Goal: Navigation & Orientation: Find specific page/section

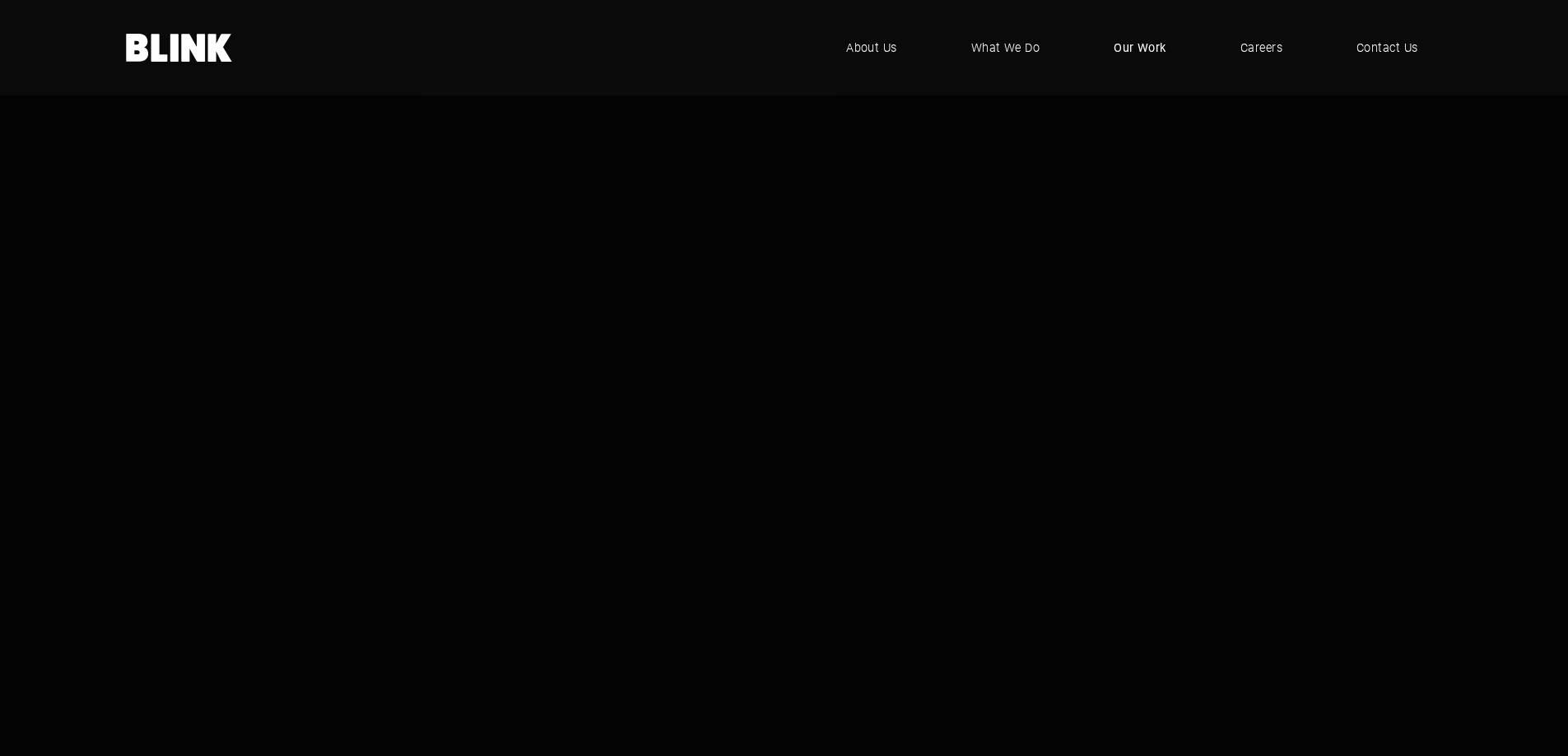
click at [1143, 45] on span "Our Work" at bounding box center [1141, 47] width 53 height 18
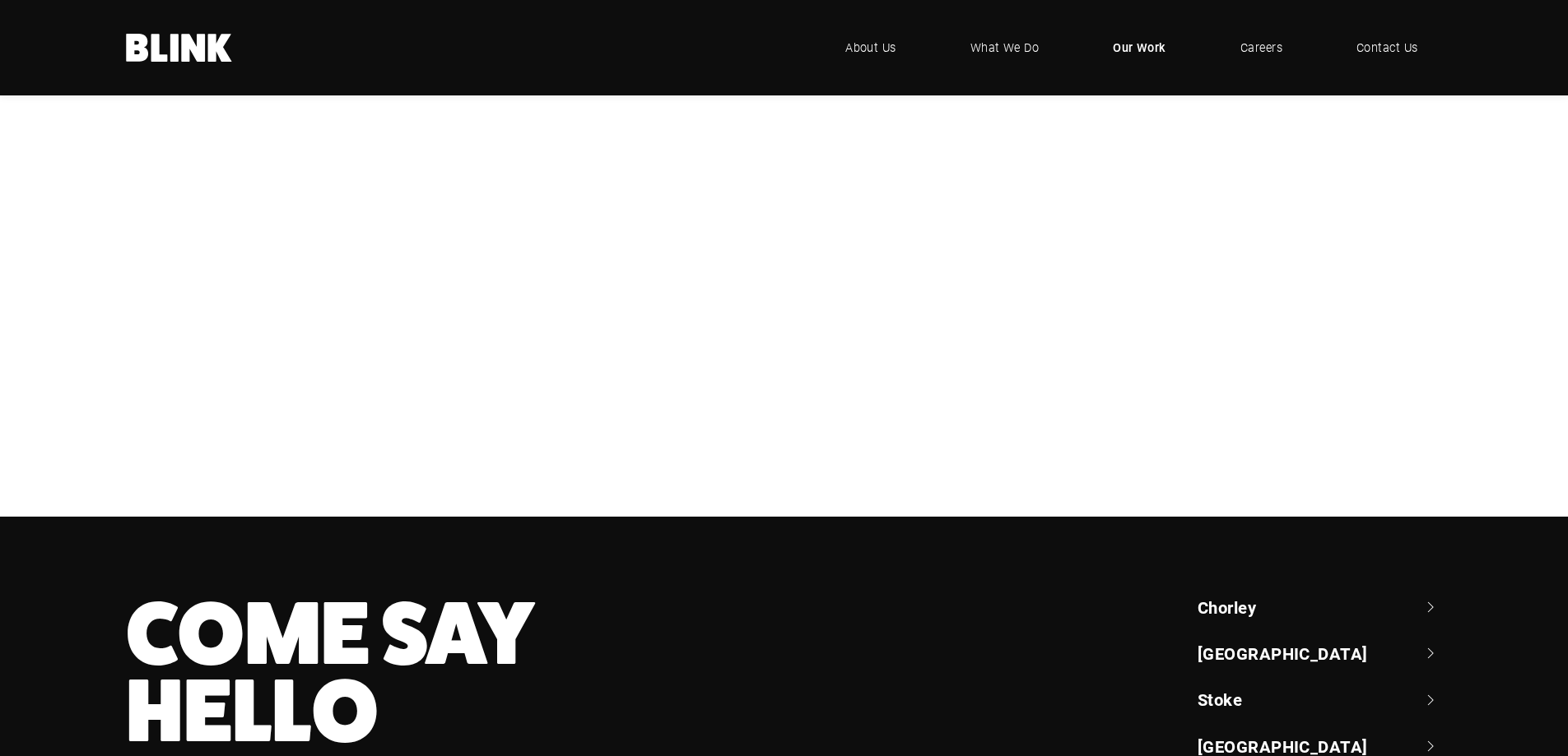
scroll to position [329, 0]
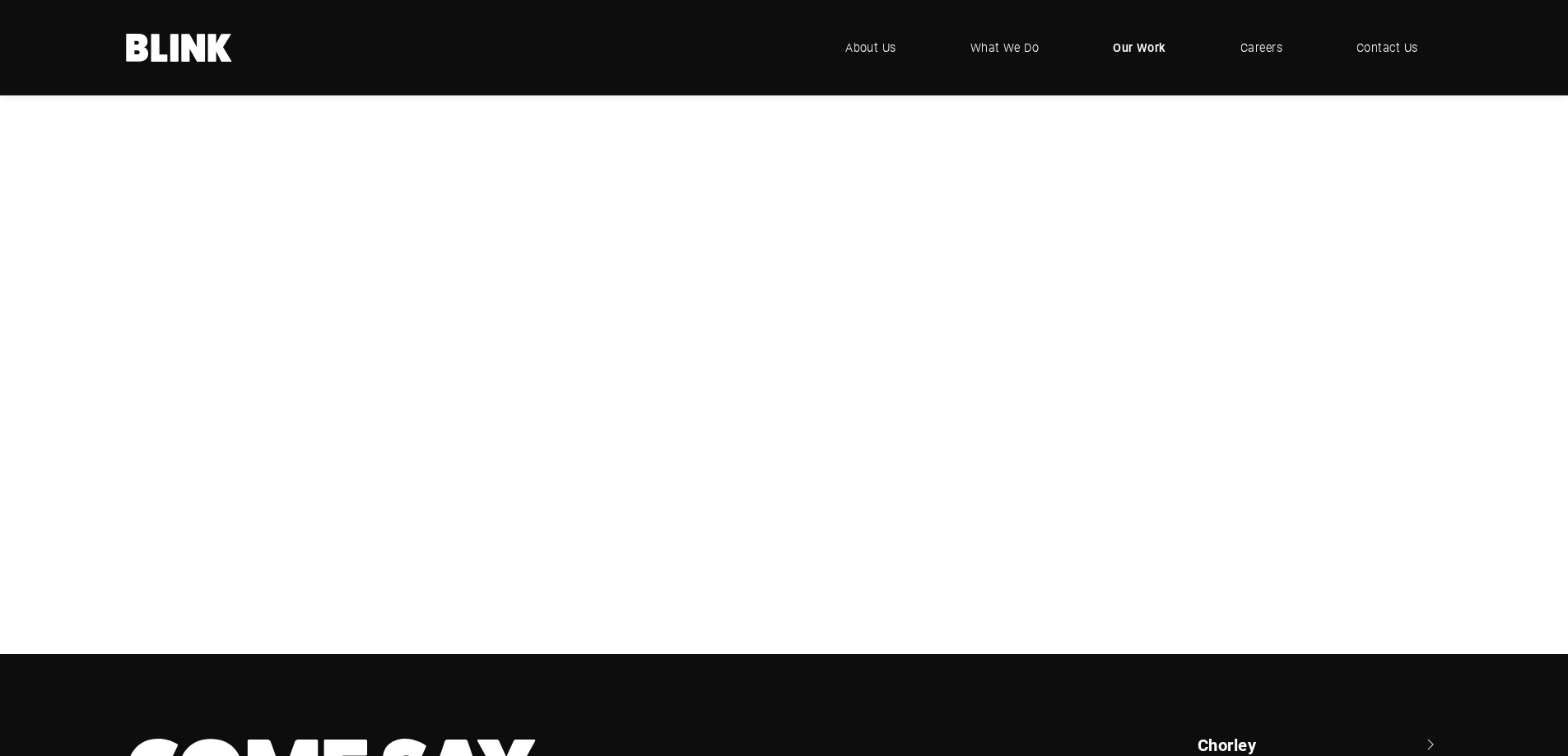
click at [0, 0] on div "Geepas" at bounding box center [0, 0] width 0 height 0
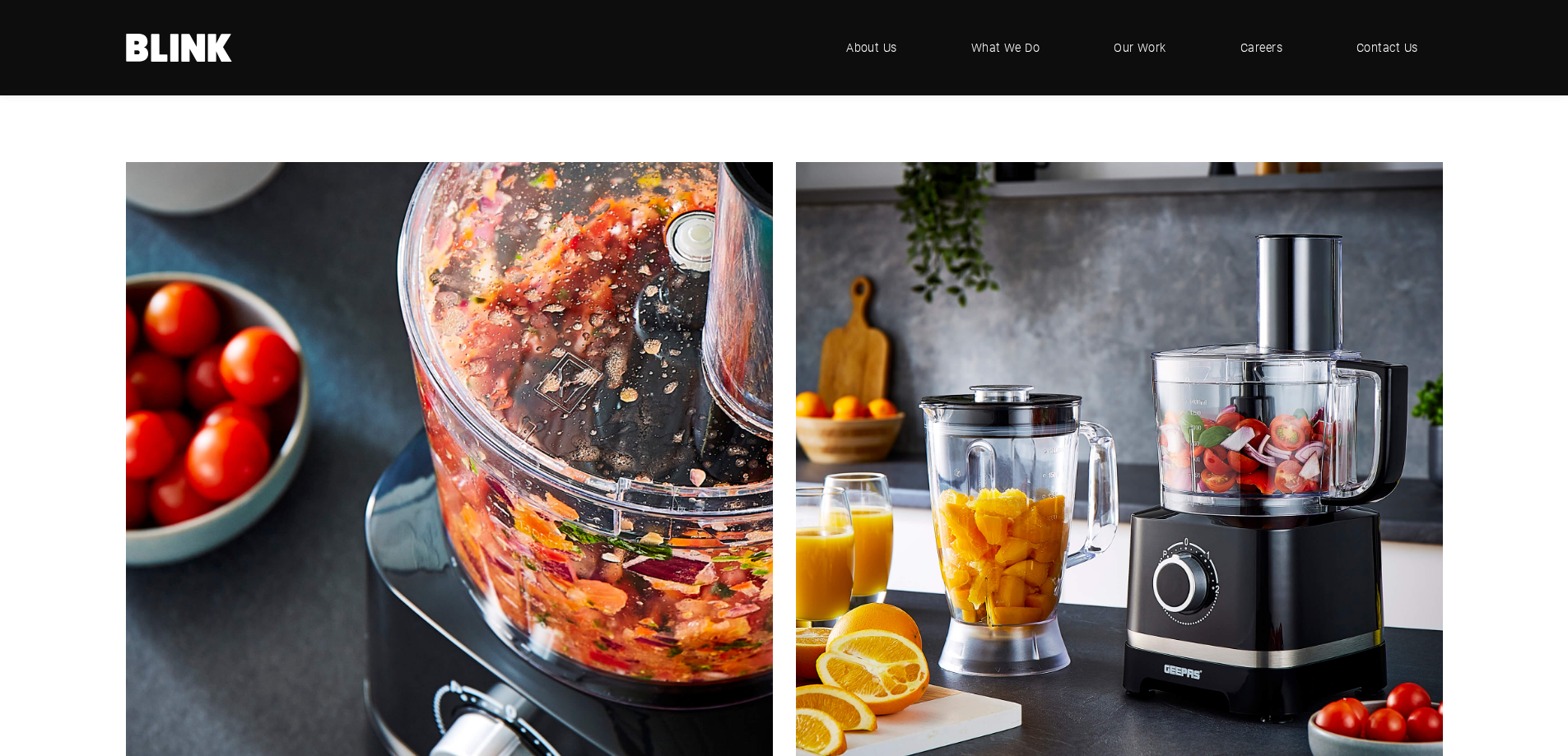
scroll to position [3537, 0]
